Goal: Navigation & Orientation: Find specific page/section

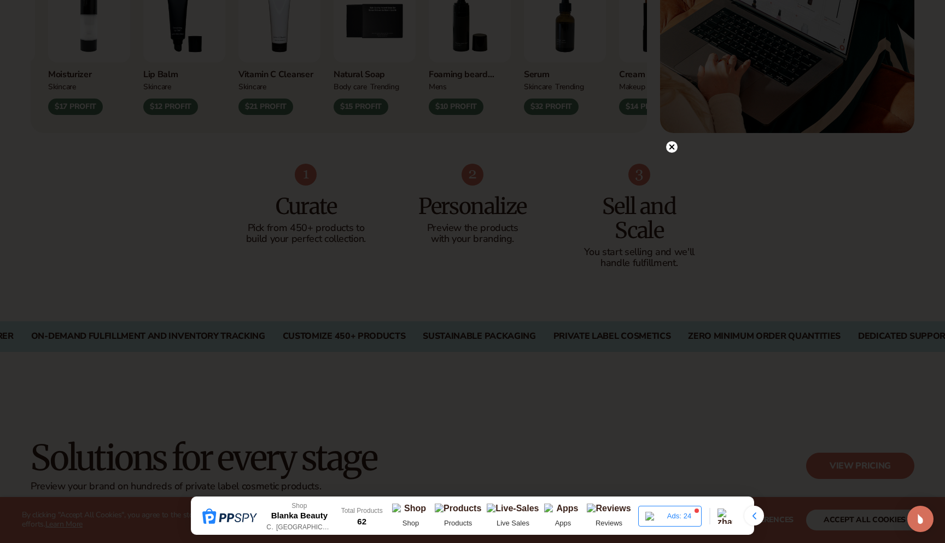
scroll to position [574, 0]
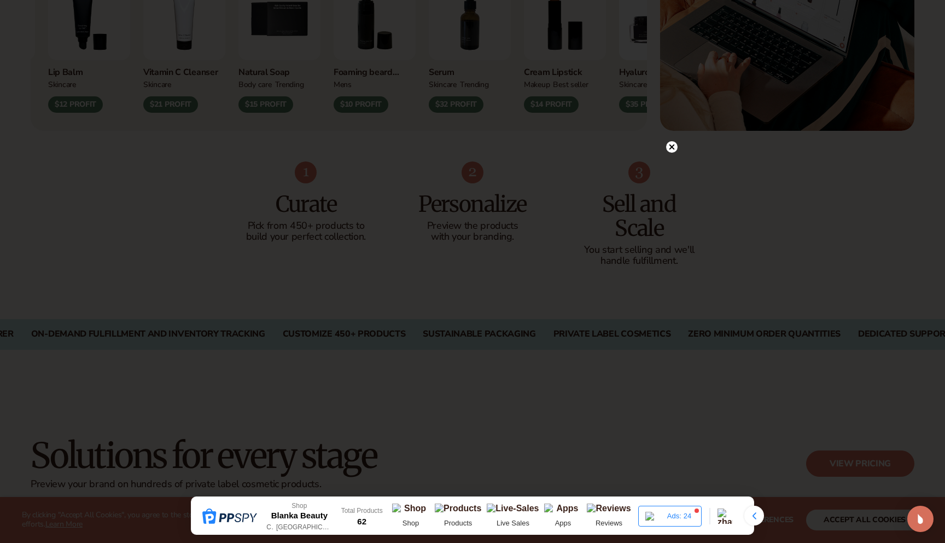
drag, startPoint x: 673, startPoint y: 144, endPoint x: 659, endPoint y: 233, distance: 89.7
click at [673, 144] on circle at bounding box center [671, 146] width 11 height 11
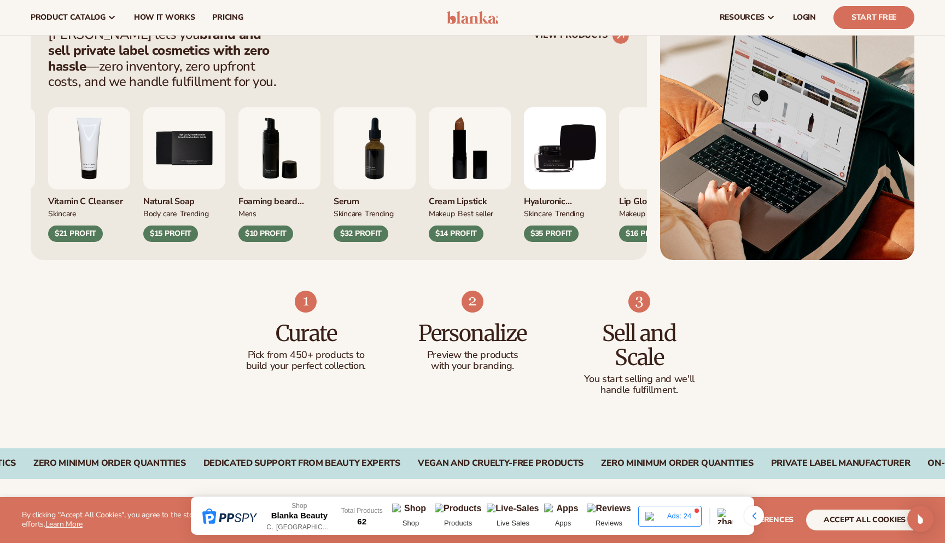
scroll to position [0, 0]
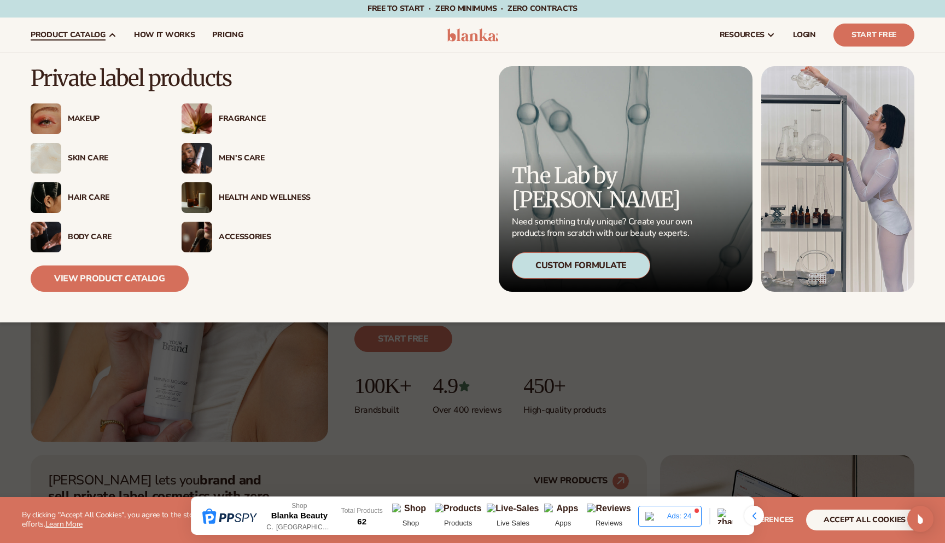
click at [85, 120] on div "Makeup" at bounding box center [114, 118] width 92 height 9
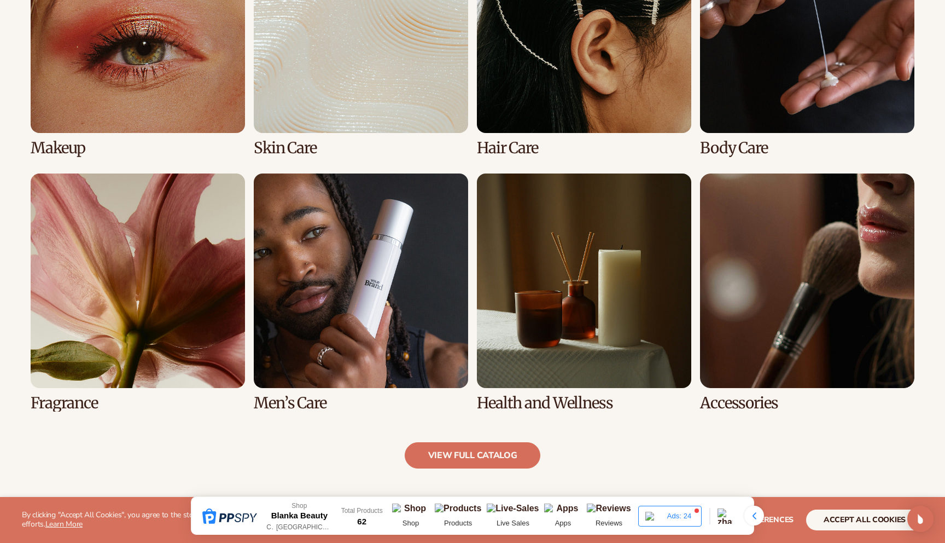
scroll to position [905, 0]
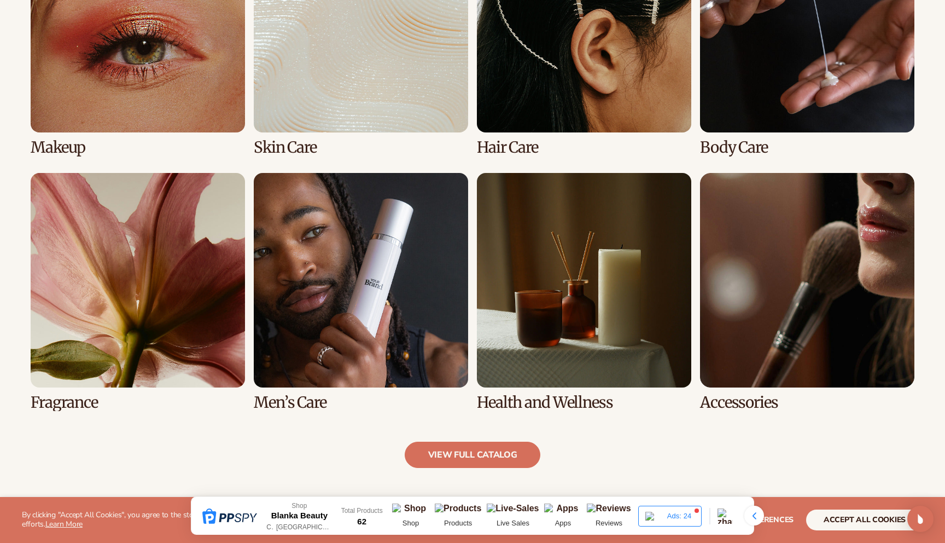
click at [382, 111] on link "2 / 8" at bounding box center [361, 37] width 214 height 238
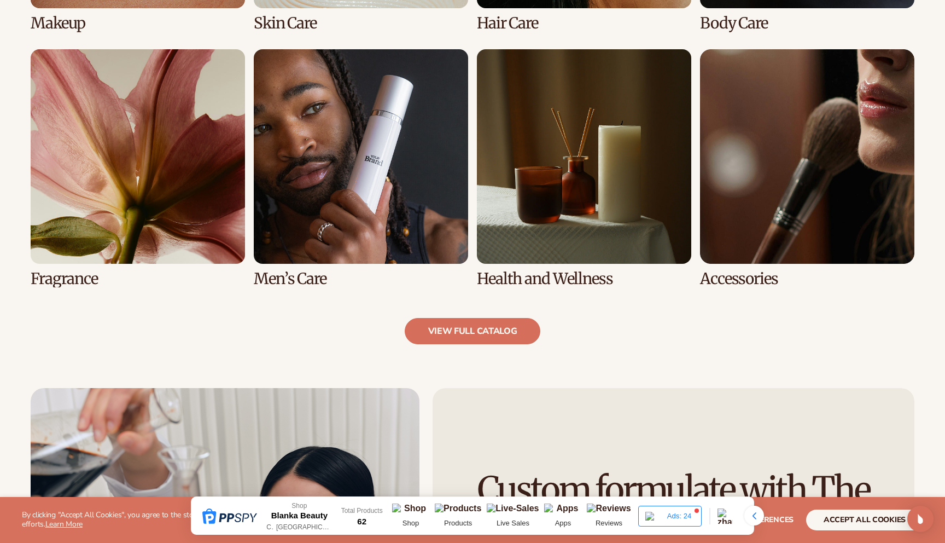
scroll to position [1069, 0]
